Goal: Transaction & Acquisition: Purchase product/service

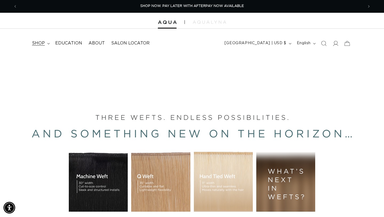
click at [37, 42] on span "shop" at bounding box center [38, 44] width 13 height 6
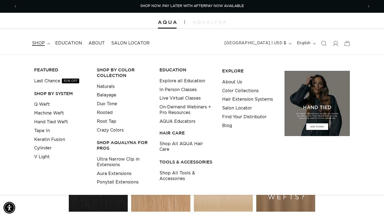
scroll to position [0, 692]
click at [107, 94] on link "Balayage" at bounding box center [106, 95] width 19 height 9
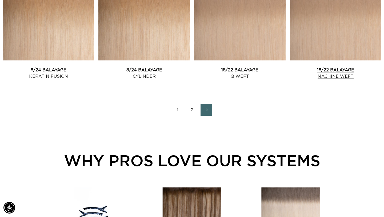
scroll to position [0, 692]
click at [325, 67] on link "18/22 Balayage Machine Weft" at bounding box center [335, 73] width 91 height 13
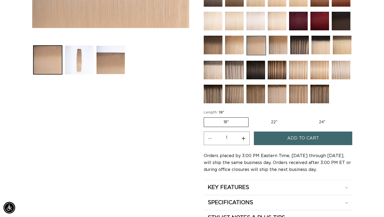
scroll to position [235, 0]
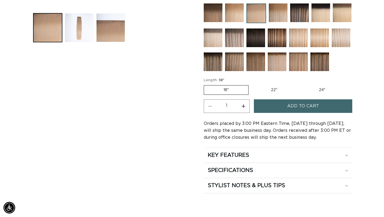
click at [309, 102] on span "Add to cart" at bounding box center [303, 106] width 32 height 14
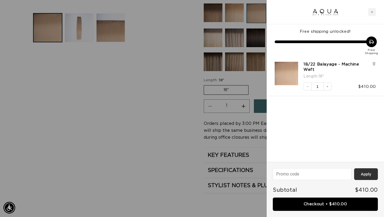
scroll to position [0, 346]
drag, startPoint x: 369, startPoint y: 177, endPoint x: 318, endPoint y: 132, distance: 68.0
click at [319, 134] on div "Free shipping unlocked! Free Shipping 18/22 Balayage - Machine Weft Length : 18…" at bounding box center [325, 108] width 117 height 217
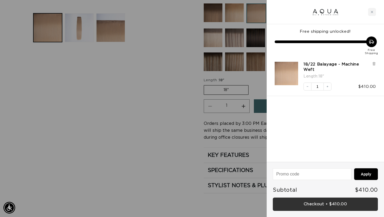
click at [312, 206] on link "Checkout • $410.00" at bounding box center [325, 205] width 105 height 14
